Goal: Find specific page/section: Find specific page/section

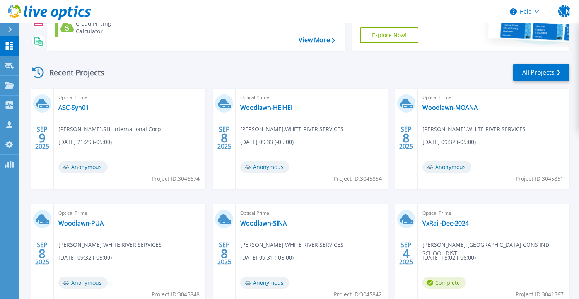
scroll to position [9, 0]
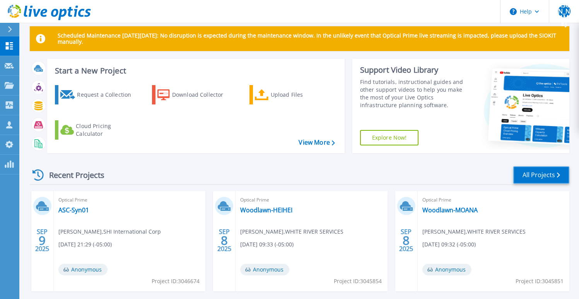
click at [542, 173] on link "All Projects" at bounding box center [542, 174] width 56 height 17
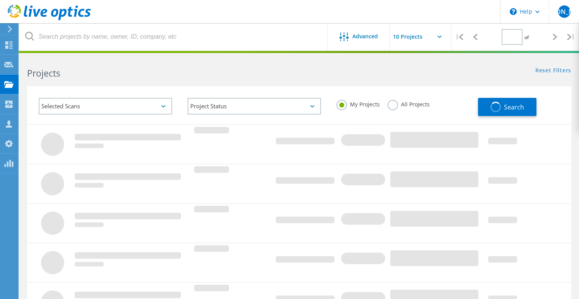
type input "1"
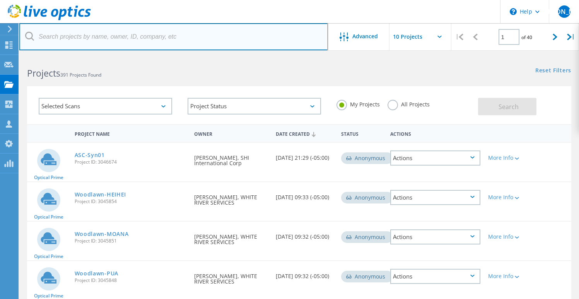
click at [197, 35] on input "text" at bounding box center [173, 36] width 309 height 27
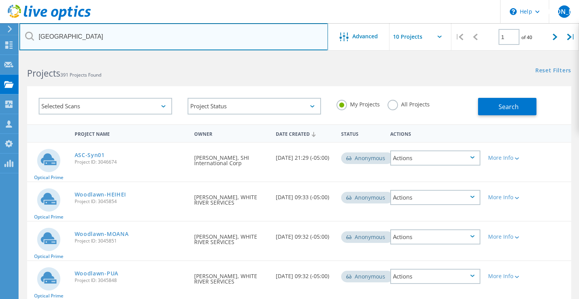
type input "[GEOGRAPHIC_DATA]"
